Goal: Use online tool/utility: Utilize a website feature to perform a specific function

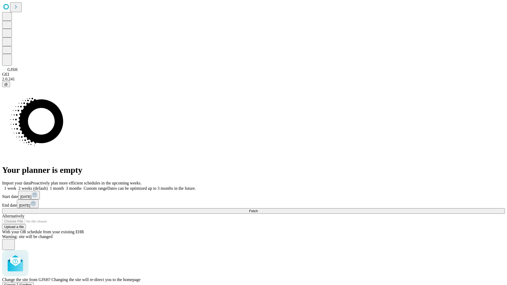
click at [32, 283] on span "Confirm" at bounding box center [26, 285] width 12 height 4
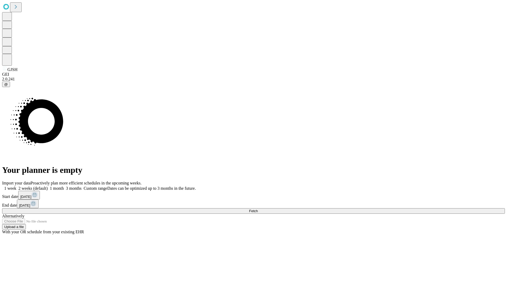
click at [48, 186] on label "2 weeks (default)" at bounding box center [31, 188] width 31 height 4
click at [258, 209] on span "Fetch" at bounding box center [253, 211] width 9 height 4
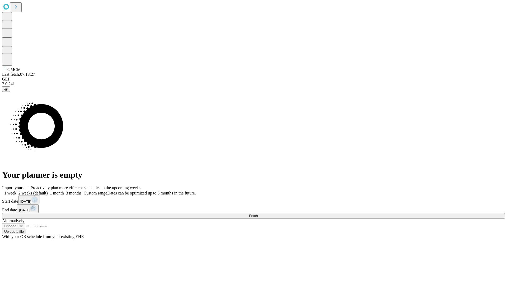
click at [48, 191] on label "2 weeks (default)" at bounding box center [31, 193] width 31 height 4
click at [258, 214] on span "Fetch" at bounding box center [253, 216] width 9 height 4
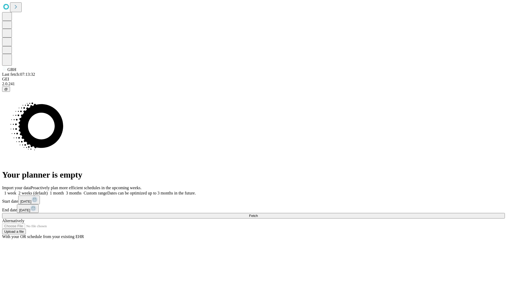
click at [48, 191] on label "2 weeks (default)" at bounding box center [31, 193] width 31 height 4
click at [258, 214] on span "Fetch" at bounding box center [253, 216] width 9 height 4
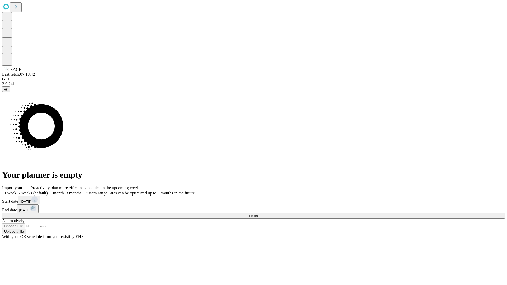
click at [48, 191] on label "2 weeks (default)" at bounding box center [31, 193] width 31 height 4
click at [258, 214] on span "Fetch" at bounding box center [253, 216] width 9 height 4
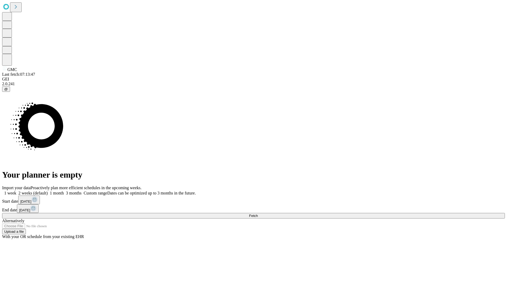
click at [48, 191] on label "2 weeks (default)" at bounding box center [31, 193] width 31 height 4
click at [258, 214] on span "Fetch" at bounding box center [253, 216] width 9 height 4
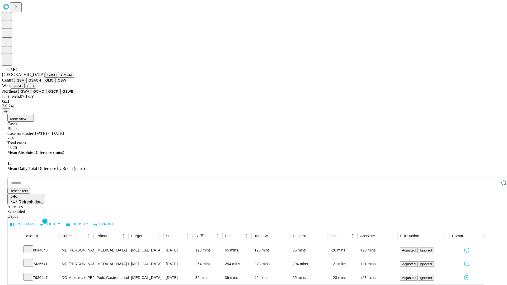
click at [56, 83] on button "OSW" at bounding box center [62, 81] width 13 height 6
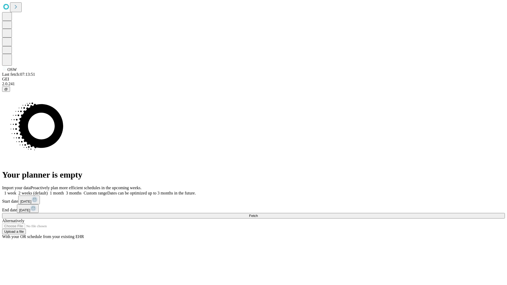
click at [48, 191] on label "2 weeks (default)" at bounding box center [31, 193] width 31 height 4
click at [258, 214] on span "Fetch" at bounding box center [253, 216] width 9 height 4
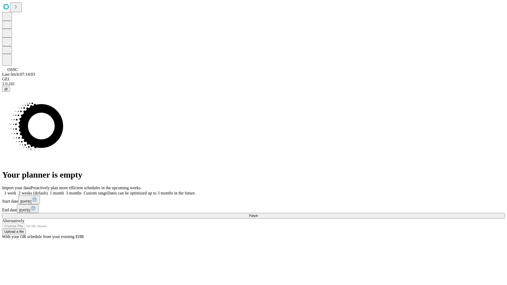
click at [48, 191] on label "2 weeks (default)" at bounding box center [31, 193] width 31 height 4
click at [258, 214] on span "Fetch" at bounding box center [253, 216] width 9 height 4
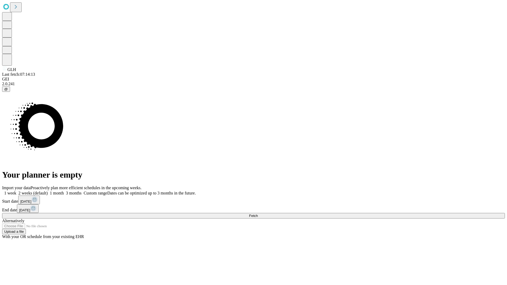
click at [48, 191] on label "2 weeks (default)" at bounding box center [31, 193] width 31 height 4
click at [258, 214] on span "Fetch" at bounding box center [253, 216] width 9 height 4
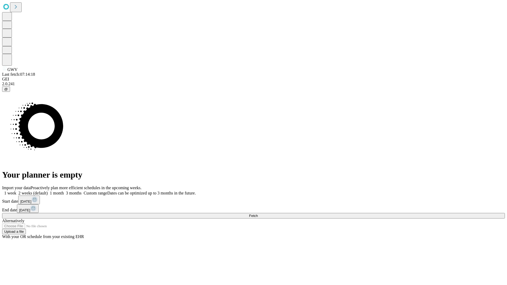
click at [48, 191] on label "2 weeks (default)" at bounding box center [31, 193] width 31 height 4
click at [258, 214] on span "Fetch" at bounding box center [253, 216] width 9 height 4
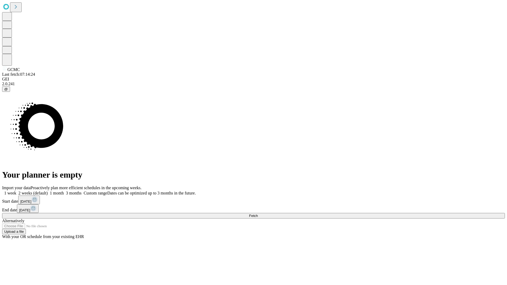
click at [48, 191] on label "2 weeks (default)" at bounding box center [31, 193] width 31 height 4
click at [258, 214] on span "Fetch" at bounding box center [253, 216] width 9 height 4
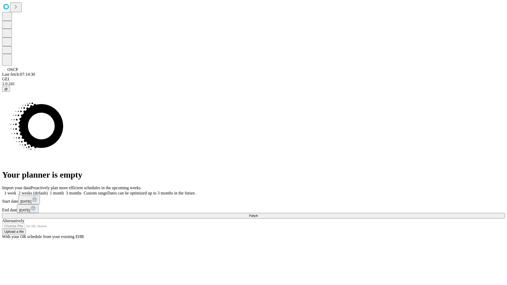
click at [258, 214] on span "Fetch" at bounding box center [253, 216] width 9 height 4
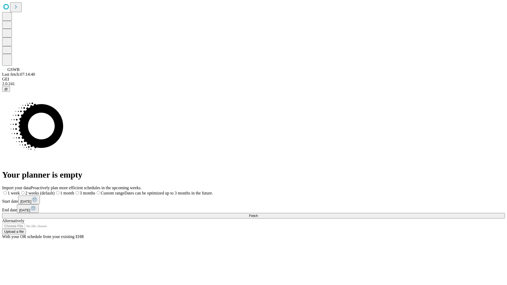
click at [258, 214] on span "Fetch" at bounding box center [253, 216] width 9 height 4
